Goal: Browse casually

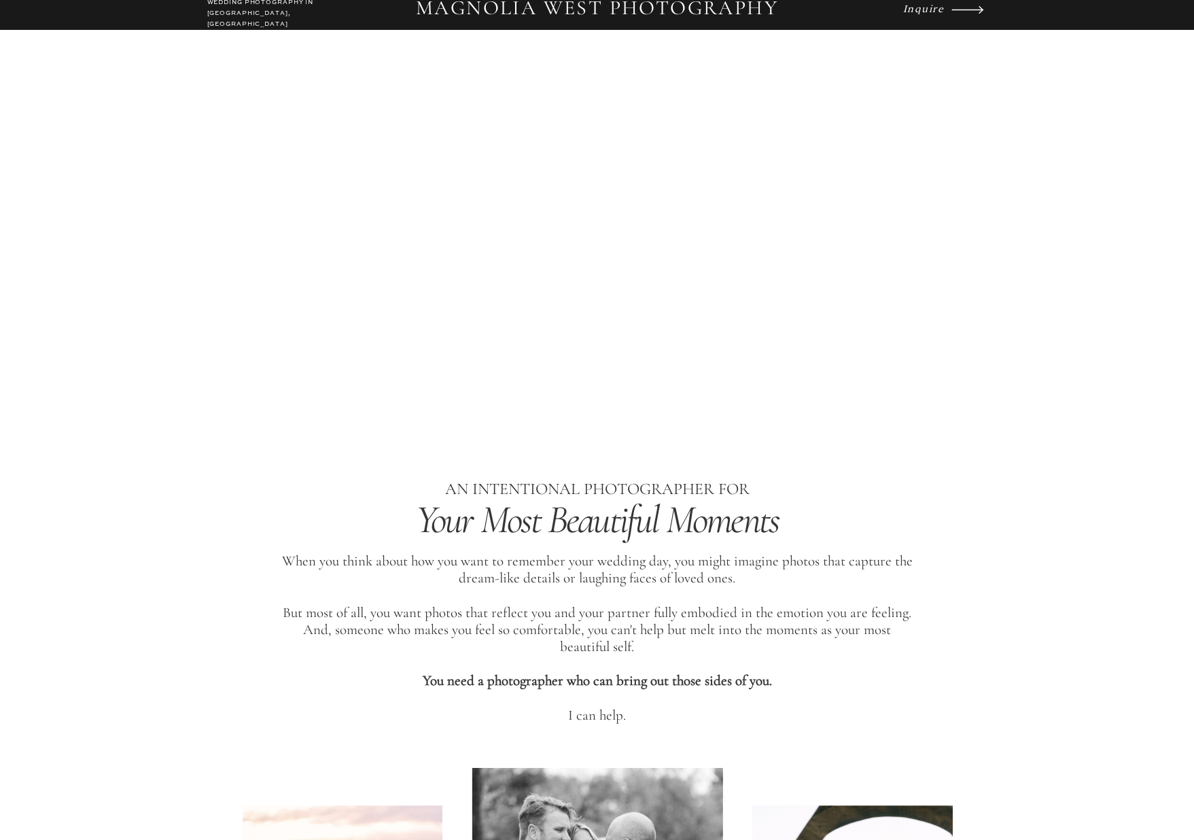
scroll to position [47, 0]
drag, startPoint x: 574, startPoint y: 193, endPoint x: 414, endPoint y: 192, distance: 159.8
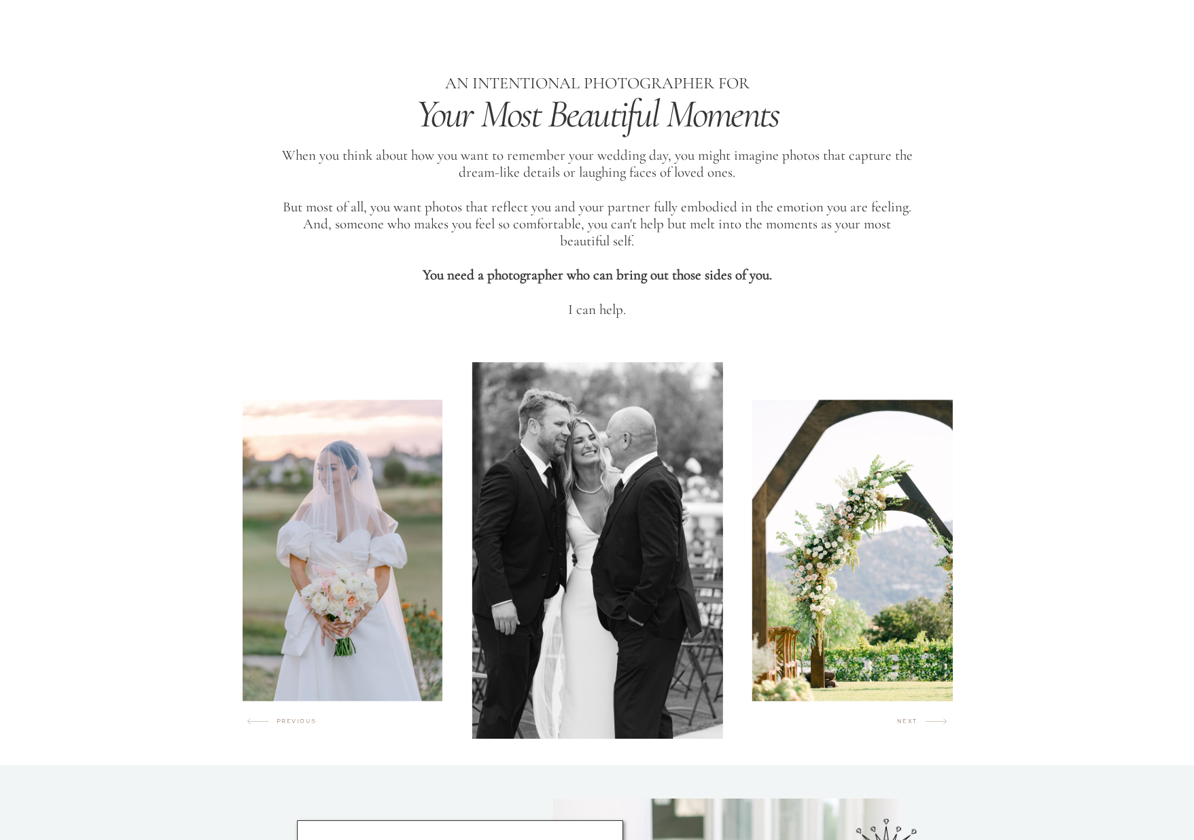
scroll to position [453, 0]
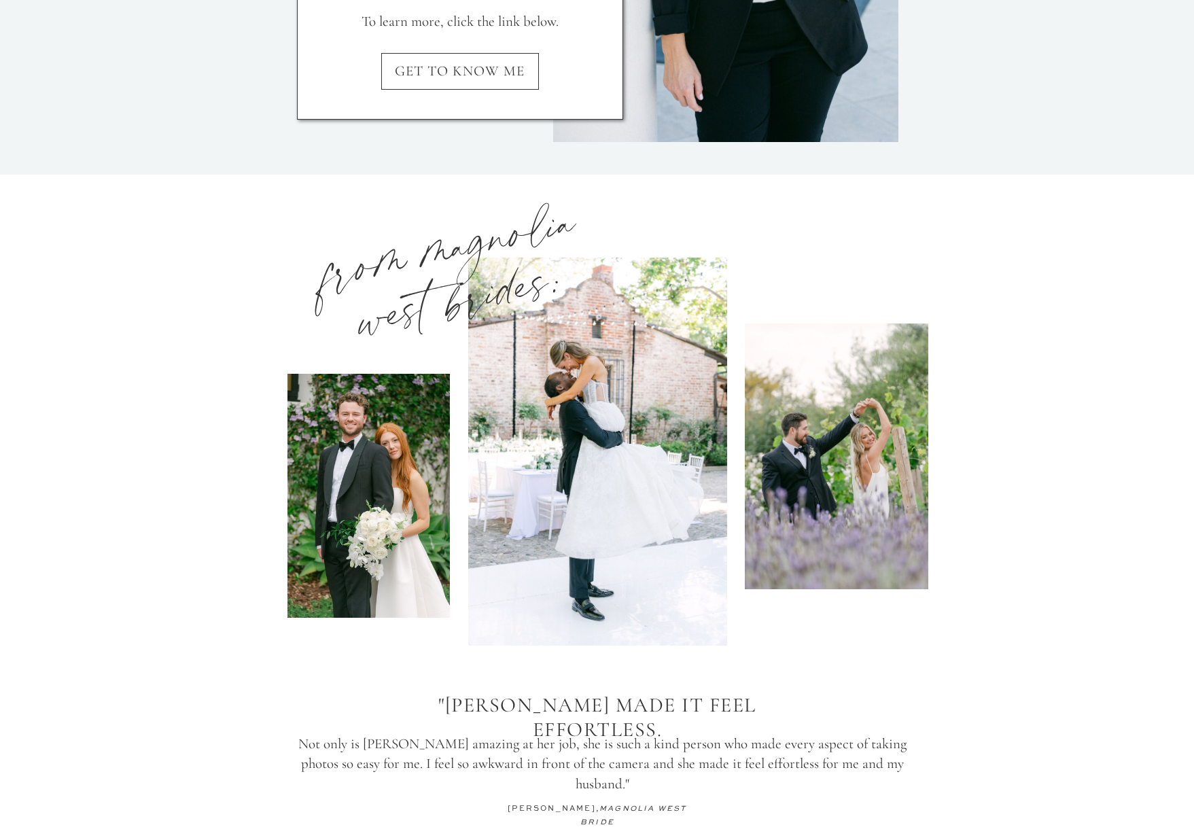
scroll to position [1623, 0]
click at [789, 472] on div at bounding box center [837, 455] width 184 height 266
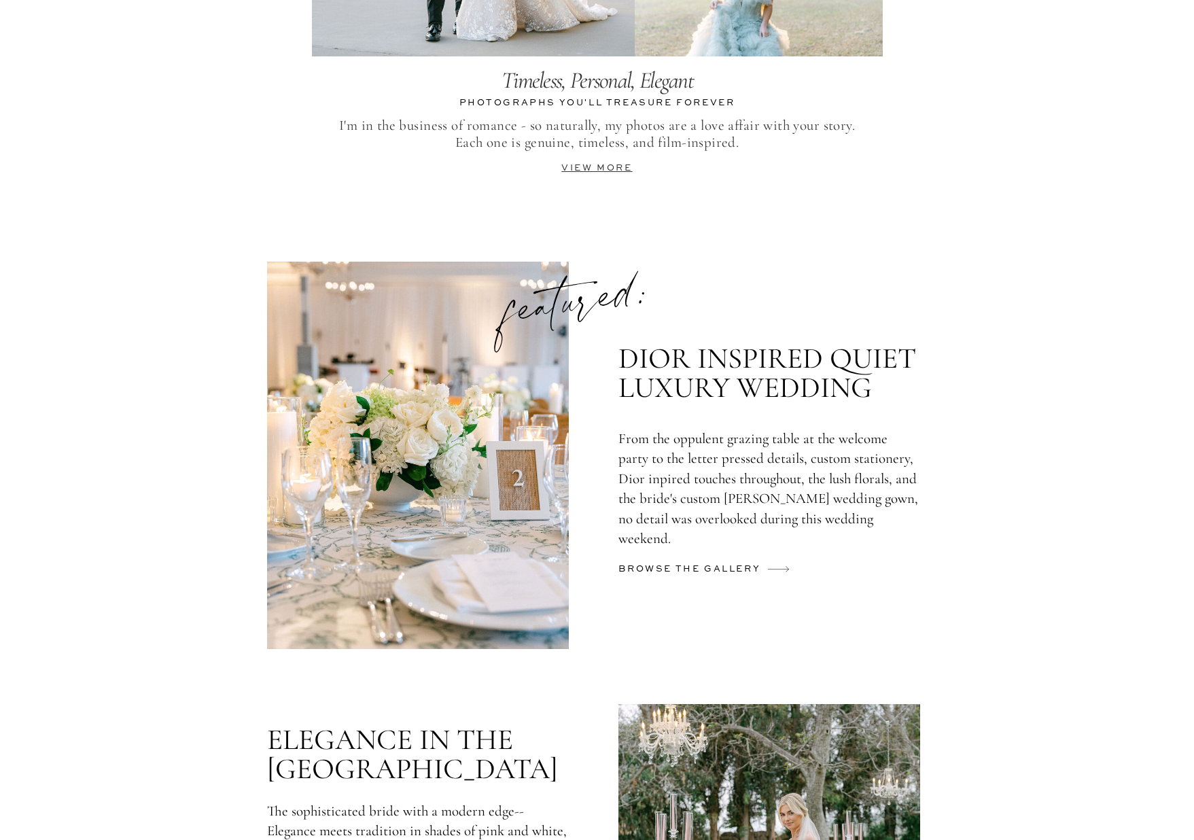
scroll to position [3120, 0]
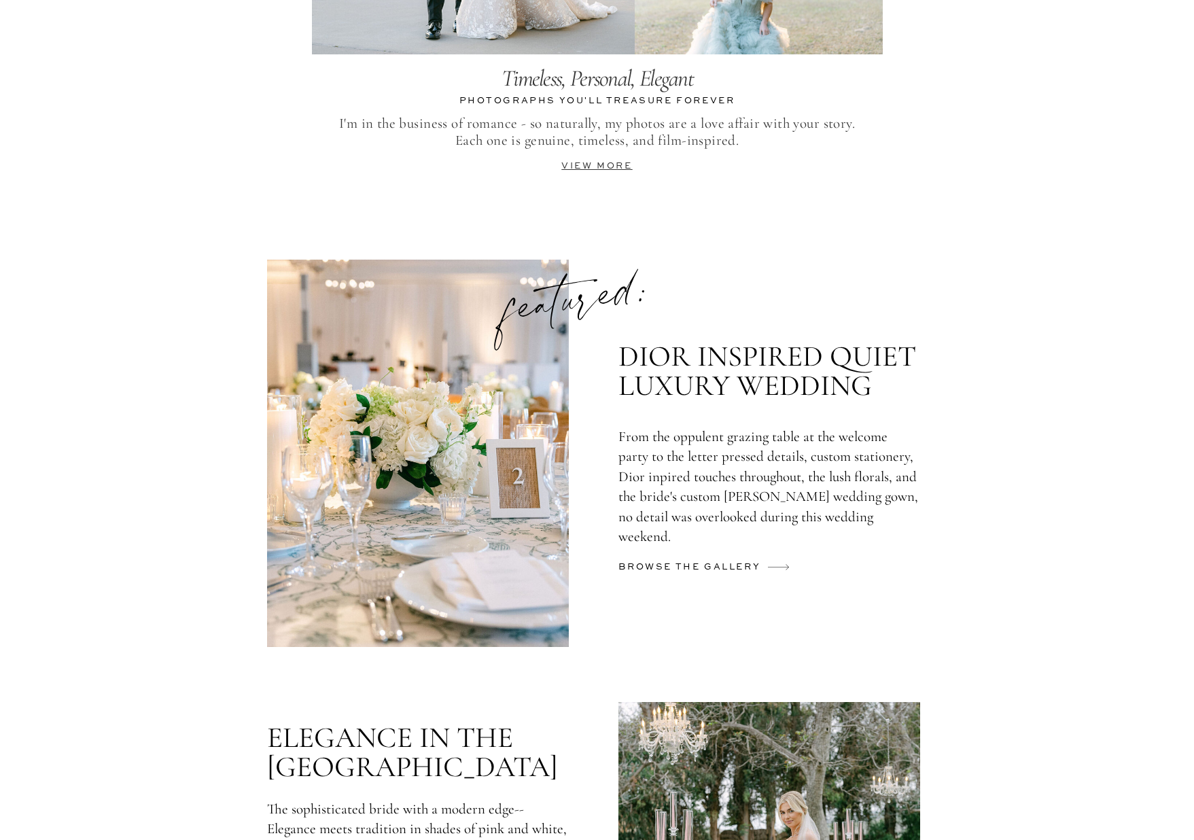
click at [706, 568] on h2 "browse the gallery" at bounding box center [692, 569] width 147 height 21
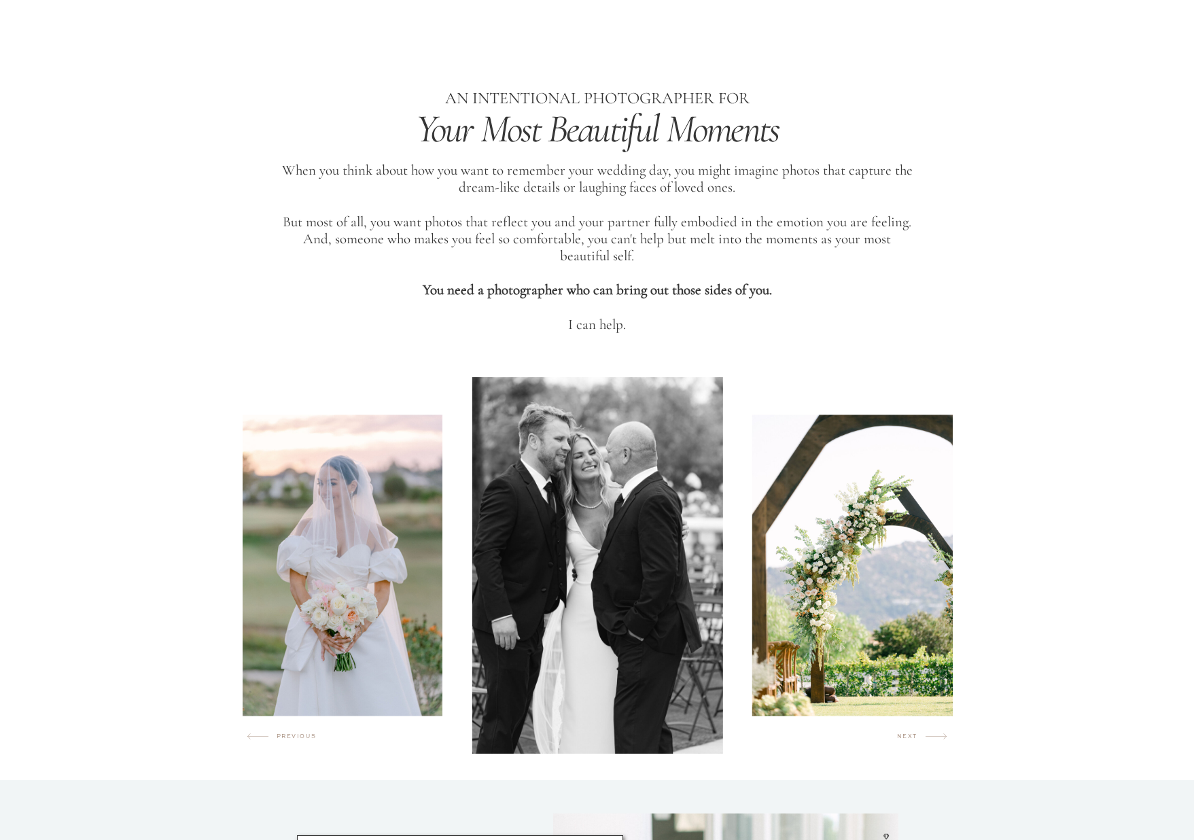
scroll to position [445, 0]
